Goal: Information Seeking & Learning: Learn about a topic

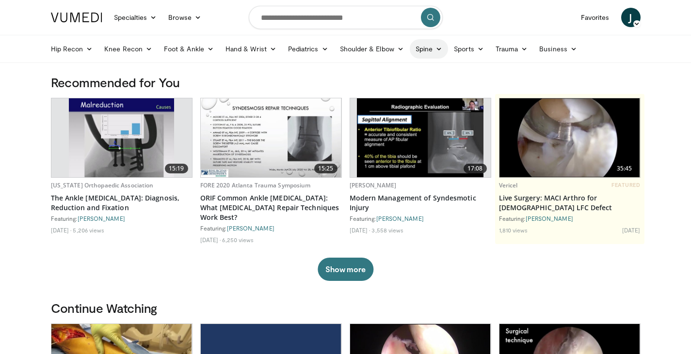
click at [440, 44] on link "Spine" at bounding box center [429, 48] width 38 height 19
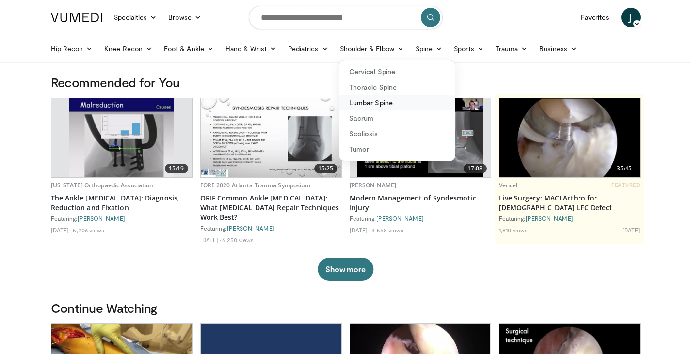
click at [380, 104] on link "Lumbar Spine" at bounding box center [396, 103] width 115 height 16
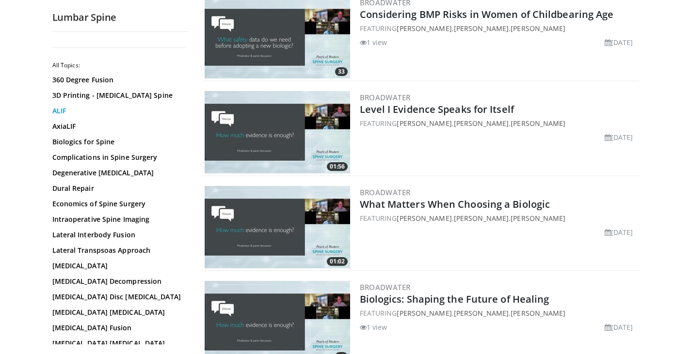
click at [65, 108] on link "ALIF" at bounding box center [117, 111] width 131 height 10
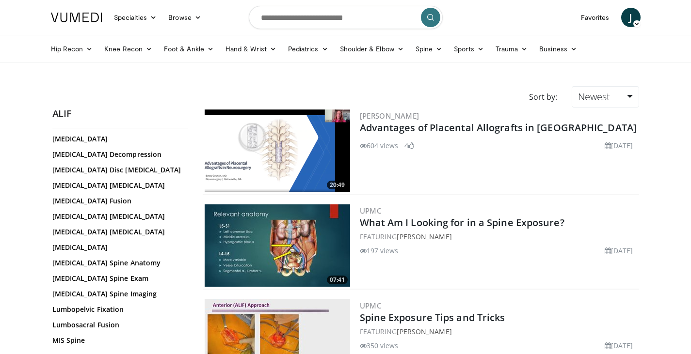
scroll to position [223, 0]
click at [115, 267] on link "[MEDICAL_DATA] Spine Anatomy" at bounding box center [117, 264] width 131 height 10
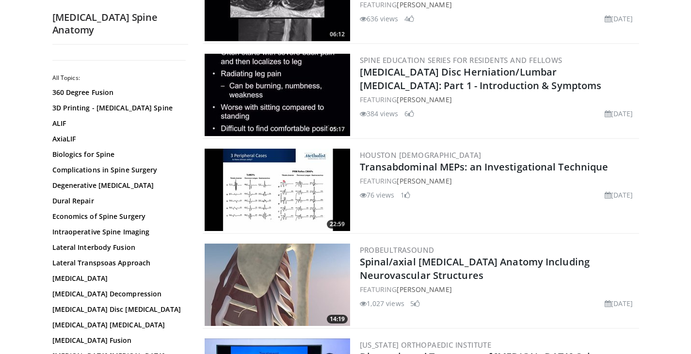
scroll to position [1007, 0]
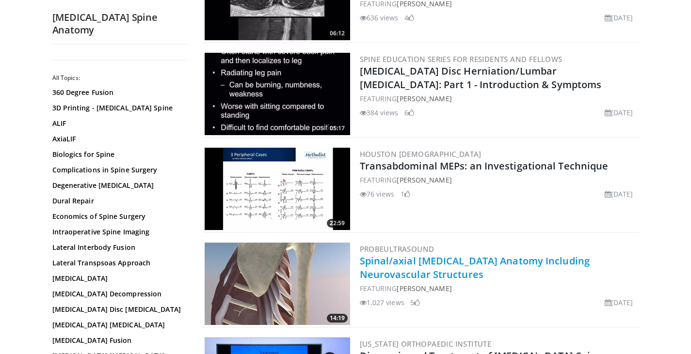
click at [541, 260] on link "Spinal/axial Musculoskeletal Anatomy Including Neurovascular Structures" at bounding box center [475, 268] width 230 height 27
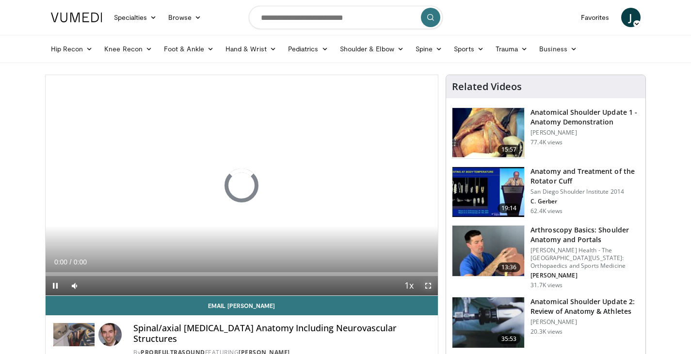
click at [428, 284] on span "Video Player" at bounding box center [427, 285] width 19 height 19
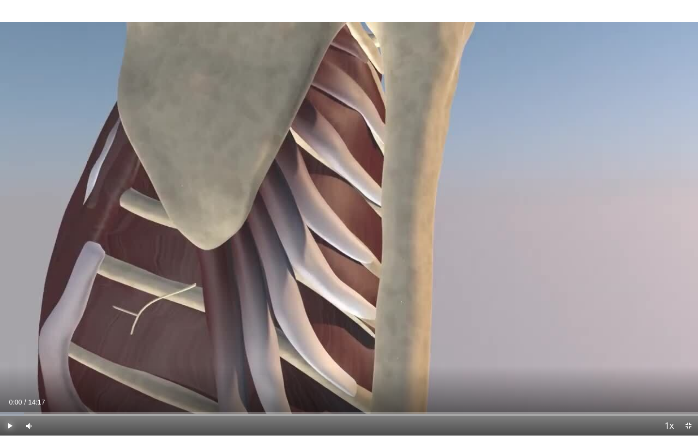
click at [1, 354] on span "Video Player" at bounding box center [9, 426] width 19 height 19
click at [47, 354] on div "19%" at bounding box center [55, 426] width 34 height 19
drag, startPoint x: 52, startPoint y: 424, endPoint x: 45, endPoint y: 426, distance: 7.5
click at [45, 354] on div "Volume Level" at bounding box center [42, 426] width 3 height 3
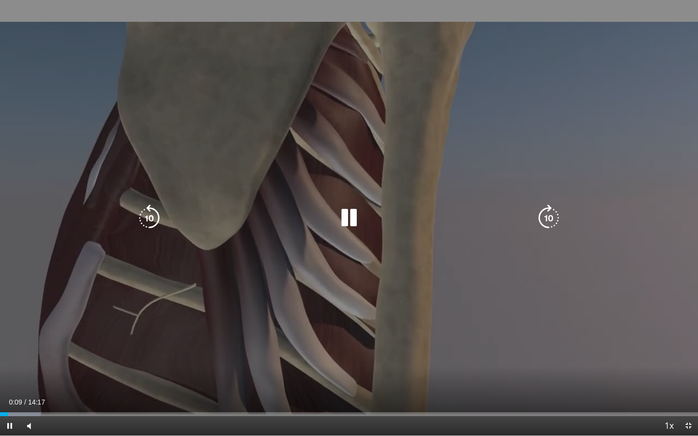
click at [358, 83] on div "10 seconds Tap to unmute" at bounding box center [349, 218] width 698 height 436
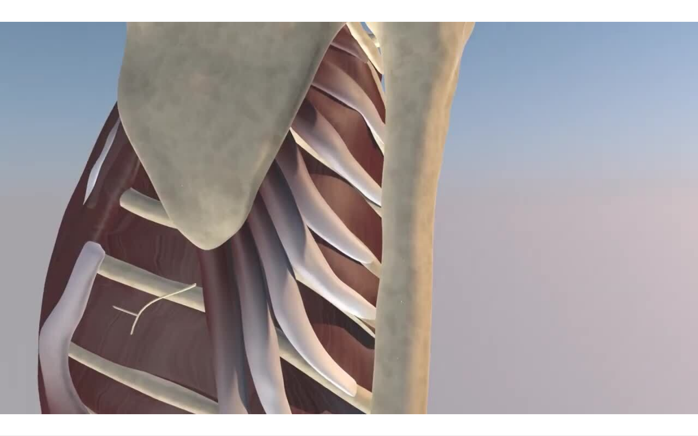
click at [698, 350] on div "10 seconds Tap to unmute" at bounding box center [349, 218] width 698 height 436
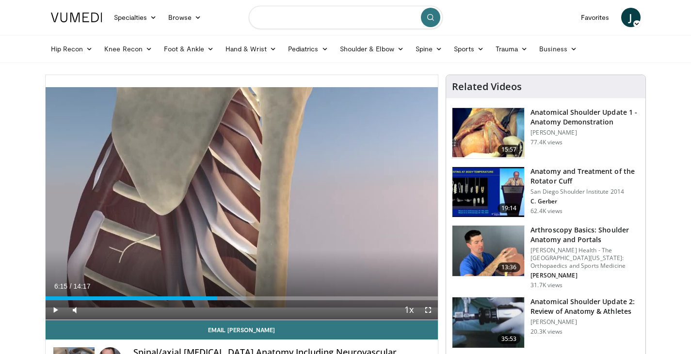
click at [346, 19] on input "Search topics, interventions" at bounding box center [346, 17] width 194 height 23
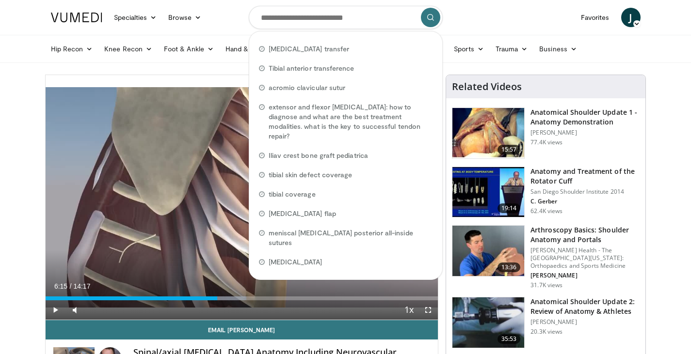
click at [525, 8] on nav "Specialties Adult & Family Medicine Allergy, Asthma, Immunology Anesthesiology …" at bounding box center [345, 17] width 601 height 35
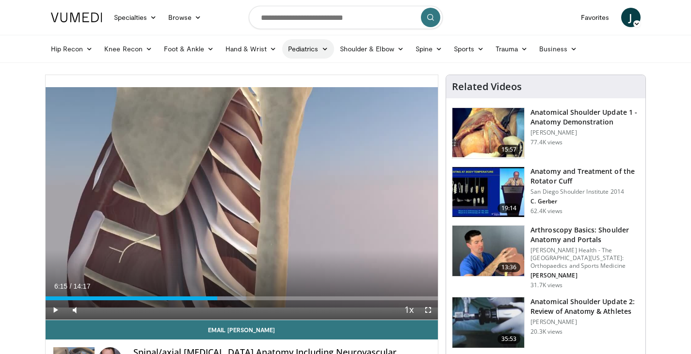
click at [310, 48] on link "Pediatrics" at bounding box center [308, 48] width 52 height 19
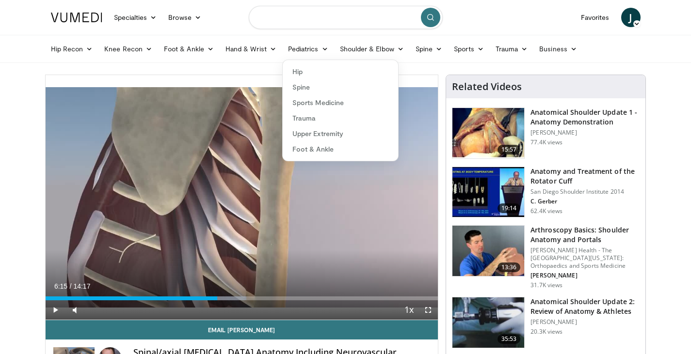
click at [315, 16] on input "Search topics, interventions" at bounding box center [346, 17] width 194 height 23
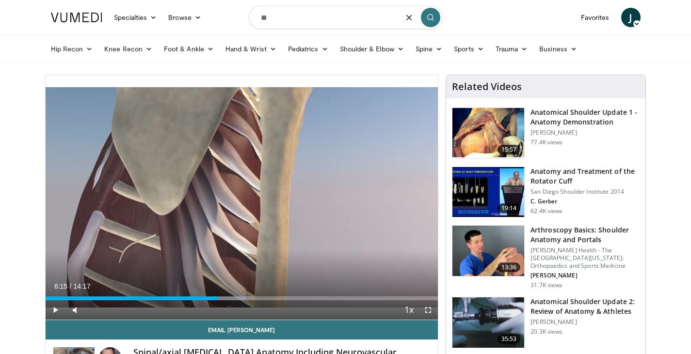
type input "*"
type input "**********"
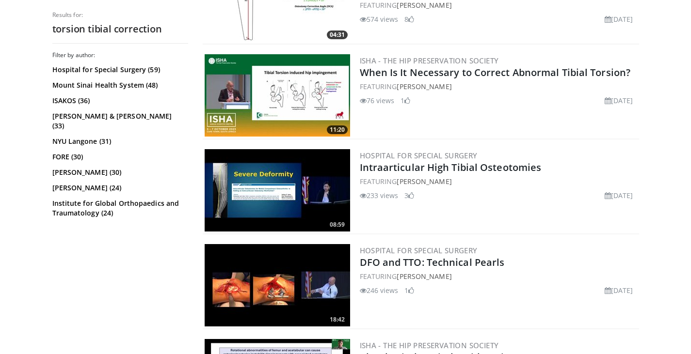
scroll to position [816, 0]
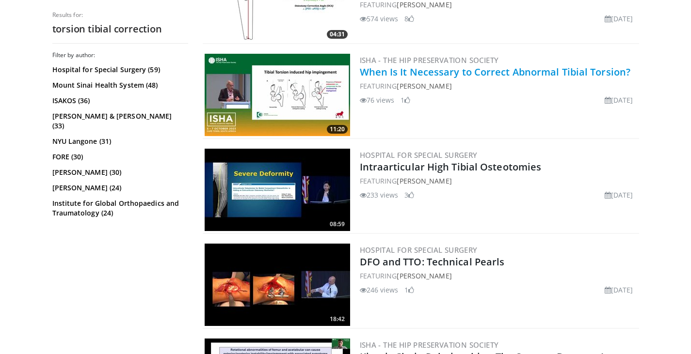
click at [476, 66] on link "When Is It Necessary to Correct Abnormal Tibial Torsion?" at bounding box center [495, 71] width 271 height 13
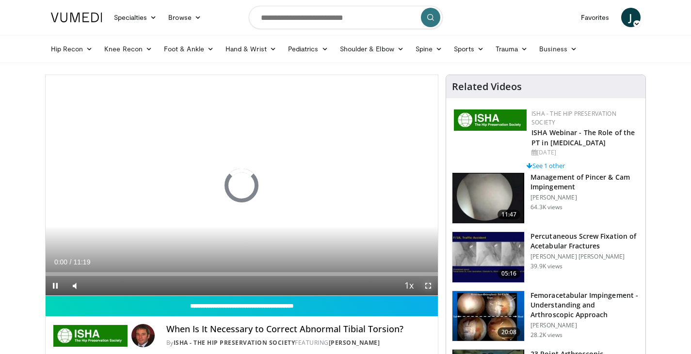
click at [427, 285] on span "Video Player" at bounding box center [427, 285] width 19 height 19
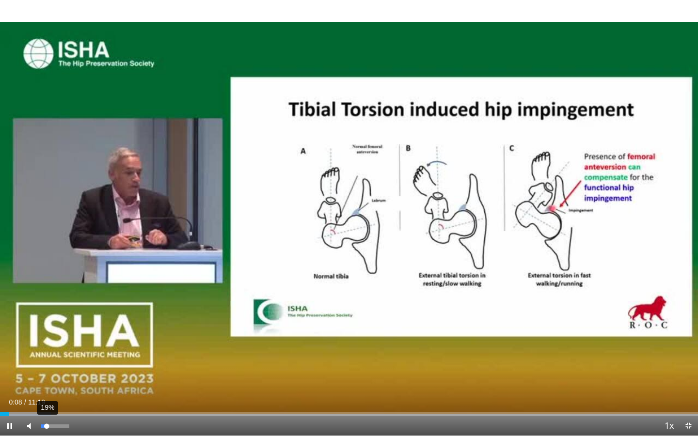
click at [47, 354] on div "Volume Level" at bounding box center [43, 426] width 5 height 3
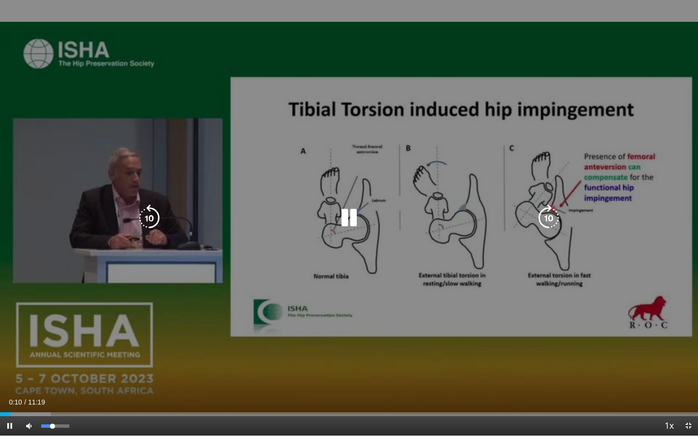
drag, startPoint x: 47, startPoint y: 424, endPoint x: 52, endPoint y: 422, distance: 5.5
click at [52, 354] on div "40%" at bounding box center [55, 426] width 34 height 19
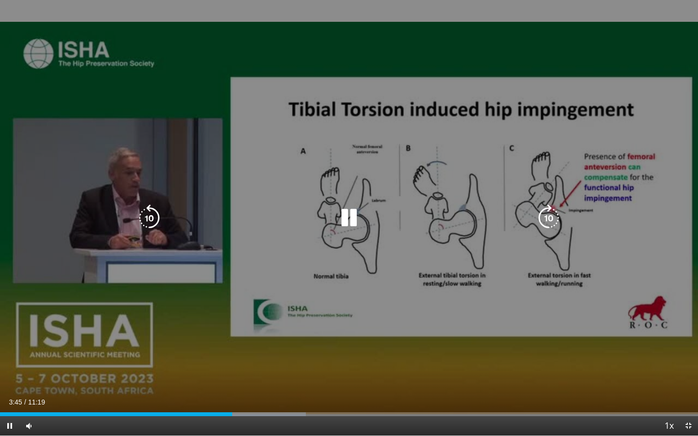
click at [345, 217] on icon "Video Player" at bounding box center [349, 218] width 27 height 27
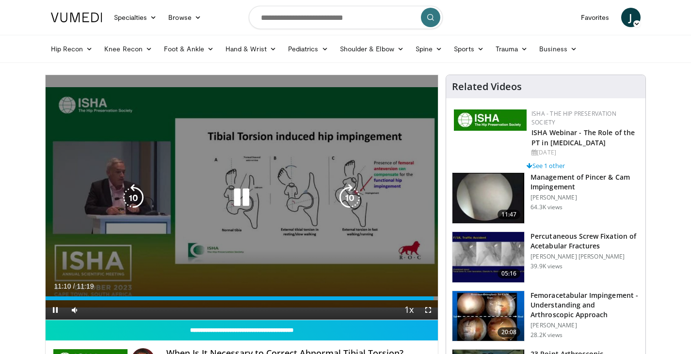
click at [244, 197] on icon "Video Player" at bounding box center [241, 197] width 27 height 27
